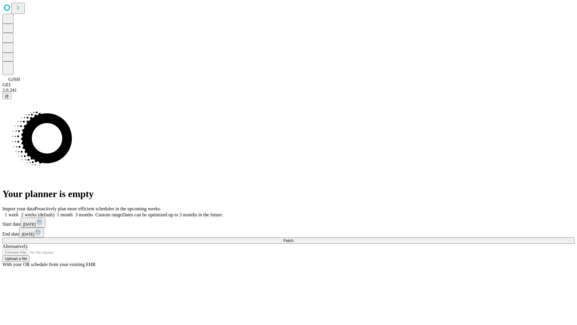
click at [293, 238] on span "Fetch" at bounding box center [289, 240] width 10 height 5
